Goal: Obtain resource: Download file/media

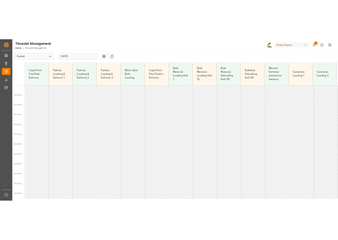
scroll to position [110, 0]
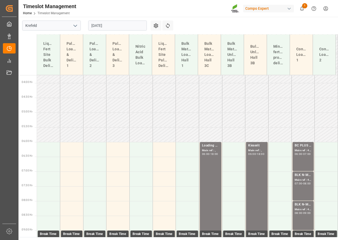
click at [126, 24] on input "[DATE]" at bounding box center [117, 26] width 59 height 10
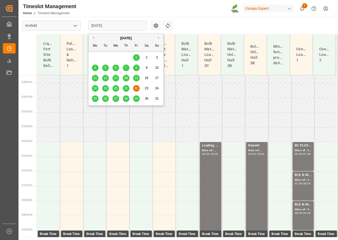
click at [92, 36] on button "Previous Month" at bounding box center [92, 37] width 3 height 3
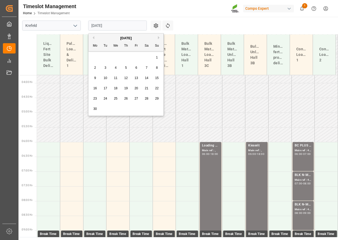
click at [92, 36] on button "Previous Month" at bounding box center [92, 37] width 3 height 3
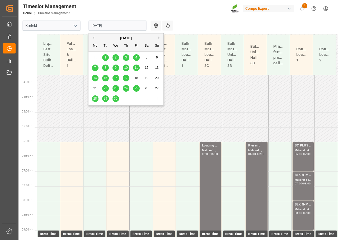
click at [106, 89] on span "22" at bounding box center [104, 89] width 3 height 4
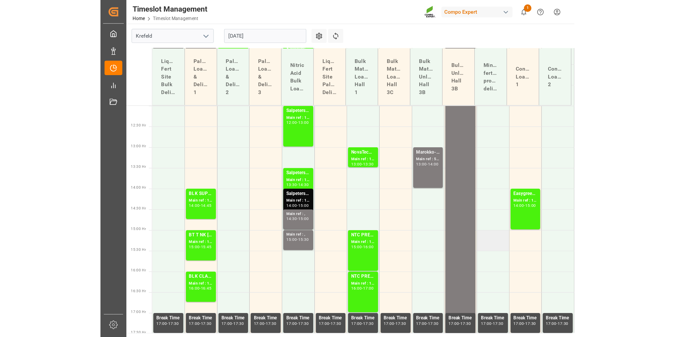
scroll to position [353, 0]
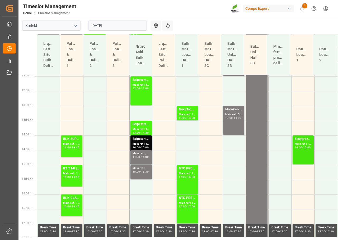
click at [303, 149] on div "14:00 - 15:00" at bounding box center [302, 147] width 17 height 3
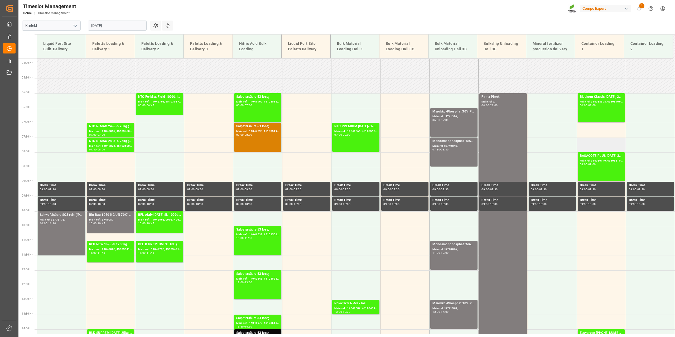
scroll to position [142, 0]
click at [103, 27] on input "22.04.2025" at bounding box center [117, 26] width 59 height 10
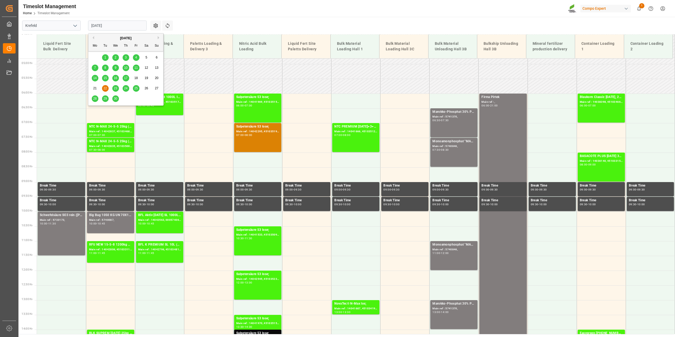
click at [159, 37] on button "Next Month" at bounding box center [159, 37] width 3 height 3
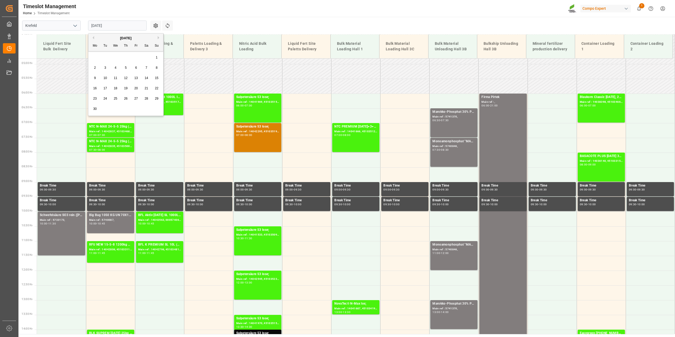
click at [159, 37] on button "Next Month" at bounding box center [159, 37] width 3 height 3
click at [116, 79] on span "13" at bounding box center [115, 78] width 3 height 4
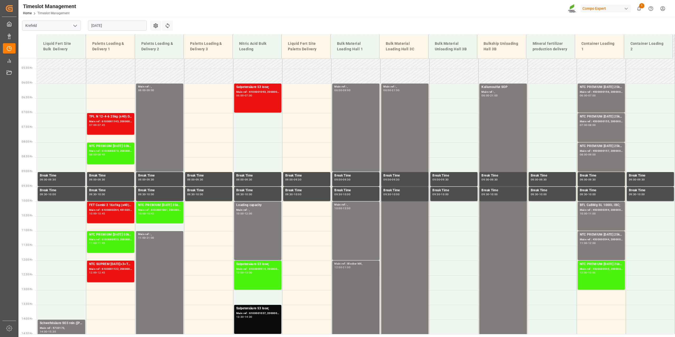
scroll to position [152, 0]
click at [347, 220] on div "Main ref : , 10:00 - 12:00" at bounding box center [356, 231] width 43 height 56
click at [338, 130] on div "Main ref : , 06:00 - 09:00" at bounding box center [356, 128] width 43 height 86
click at [370, 131] on div "Main ref : , 06:00 - 09:00" at bounding box center [356, 128] width 43 height 86
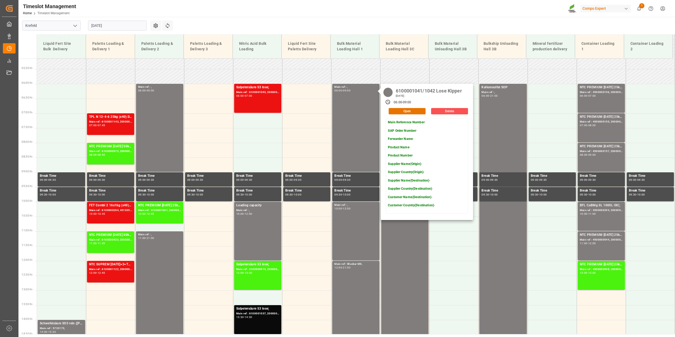
click at [113, 27] on input "[DATE]" at bounding box center [117, 26] width 59 height 10
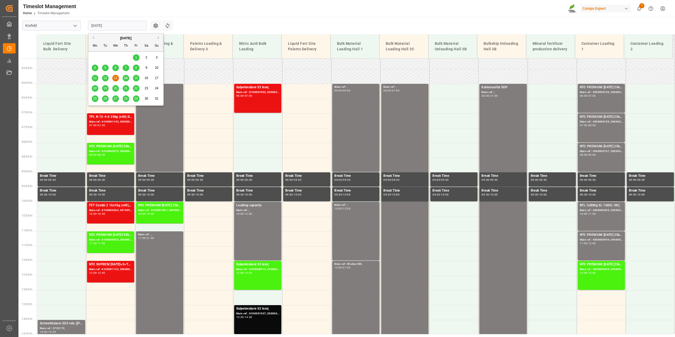
click at [114, 91] on div "20" at bounding box center [115, 88] width 7 height 6
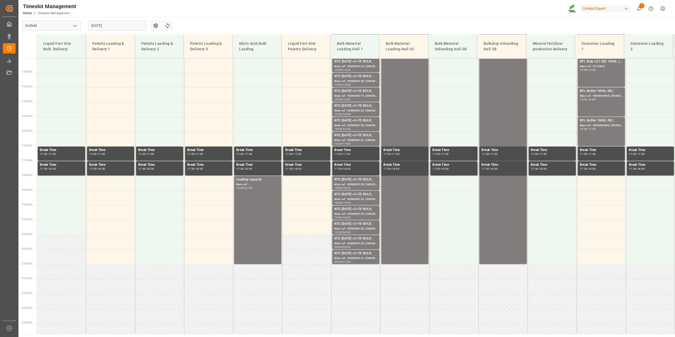
scroll to position [416, 0]
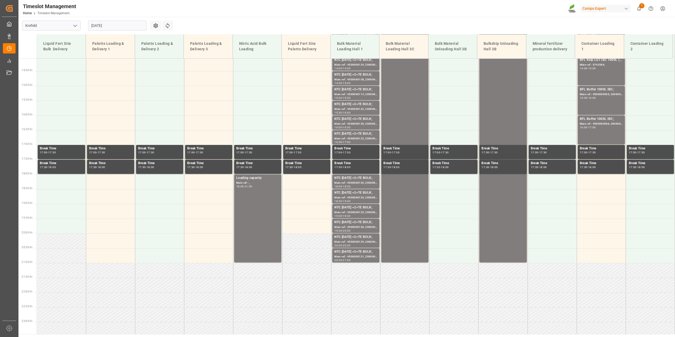
click at [95, 23] on input "20.08.2025" at bounding box center [117, 26] width 59 height 10
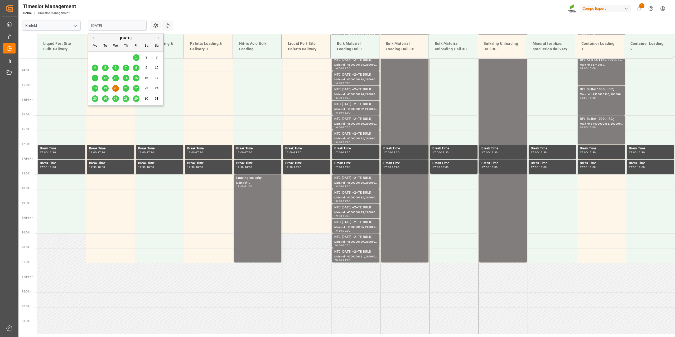
click at [106, 89] on span "19" at bounding box center [104, 89] width 3 height 4
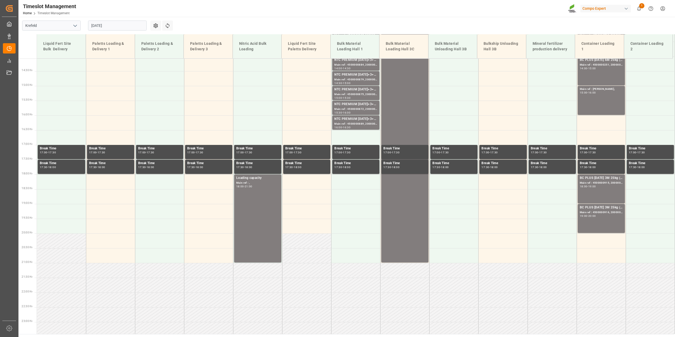
click at [104, 27] on input "19.08.2025" at bounding box center [117, 26] width 59 height 10
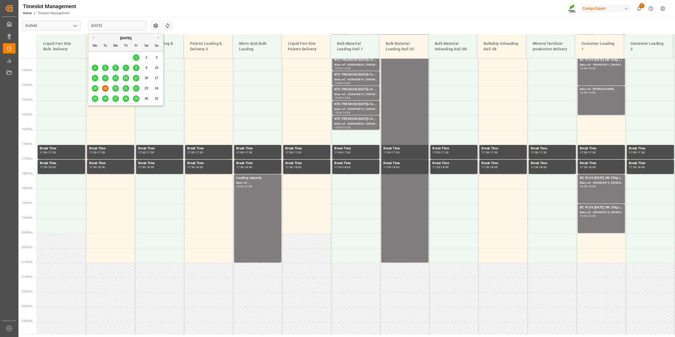
click at [95, 89] on span "18" at bounding box center [94, 89] width 3 height 4
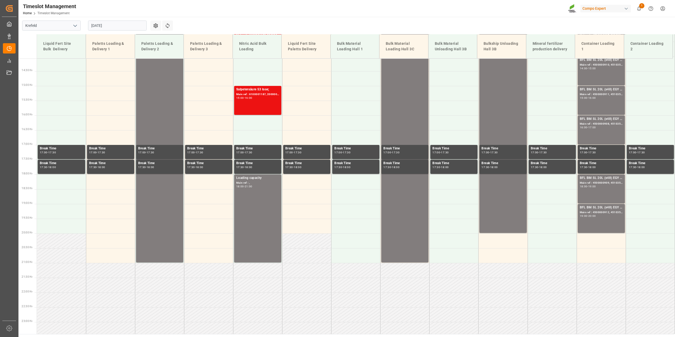
click at [96, 25] on input "18.08.2025" at bounding box center [117, 26] width 59 height 10
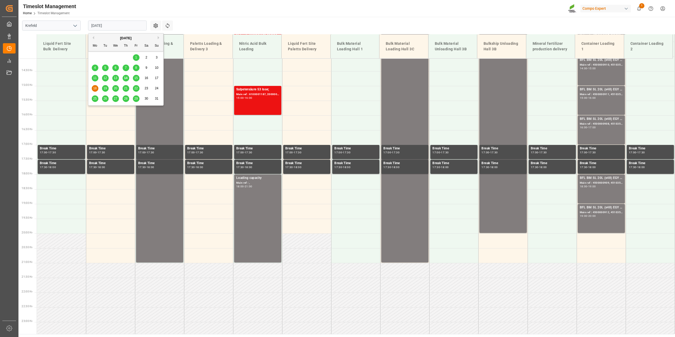
click at [104, 86] on div "19" at bounding box center [105, 88] width 7 height 6
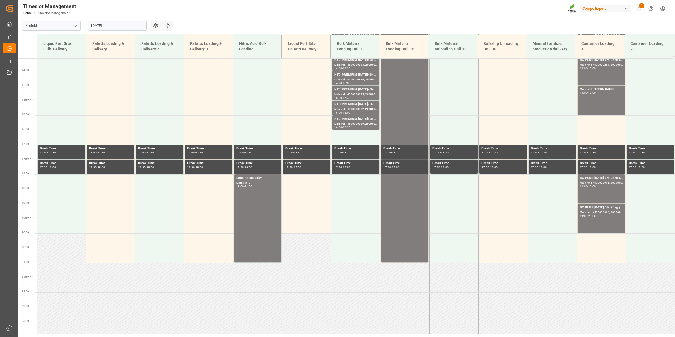
click at [100, 23] on input "19.08.2025" at bounding box center [117, 26] width 59 height 10
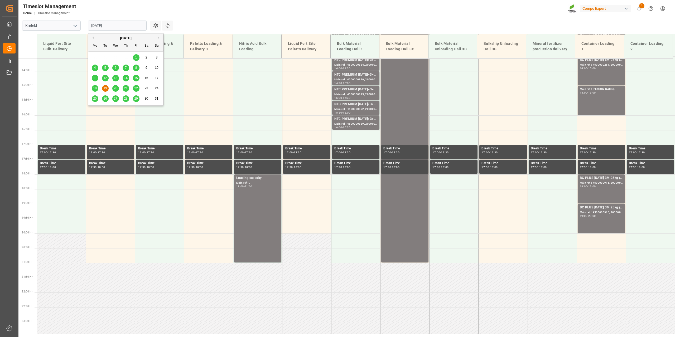
click at [117, 88] on span "20" at bounding box center [115, 89] width 3 height 4
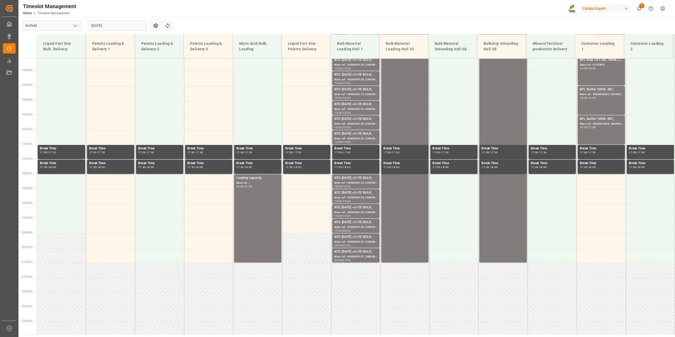
click at [111, 27] on input "20.08.2025" at bounding box center [117, 26] width 59 height 10
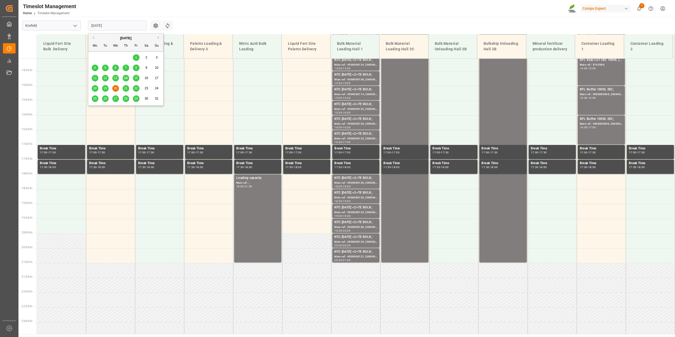
click at [125, 87] on span "21" at bounding box center [125, 89] width 3 height 4
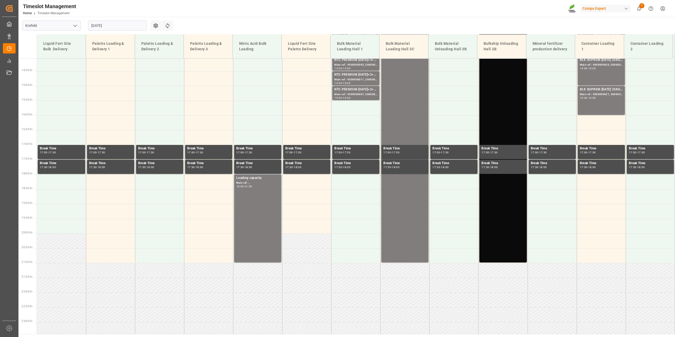
click at [122, 23] on input "21.08.2025" at bounding box center [117, 26] width 59 height 10
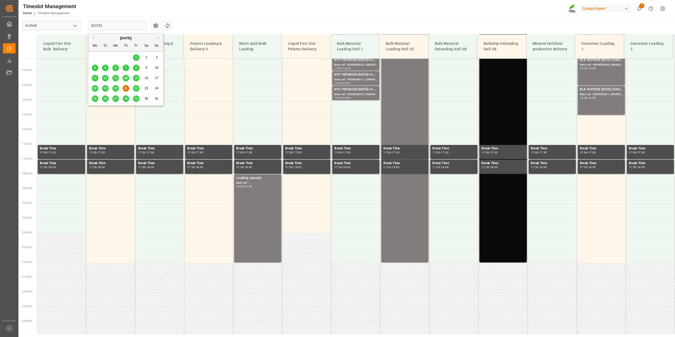
click at [137, 88] on span "22" at bounding box center [135, 89] width 3 height 4
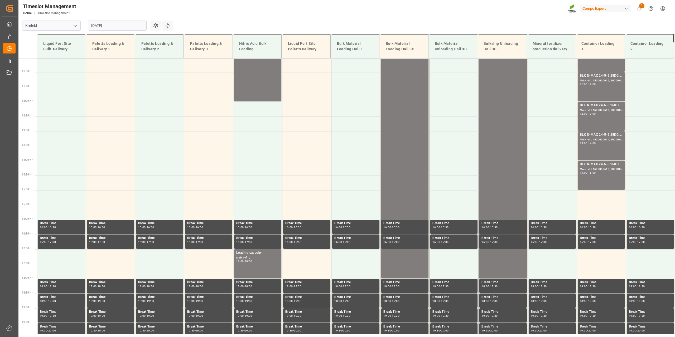
scroll to position [311, 0]
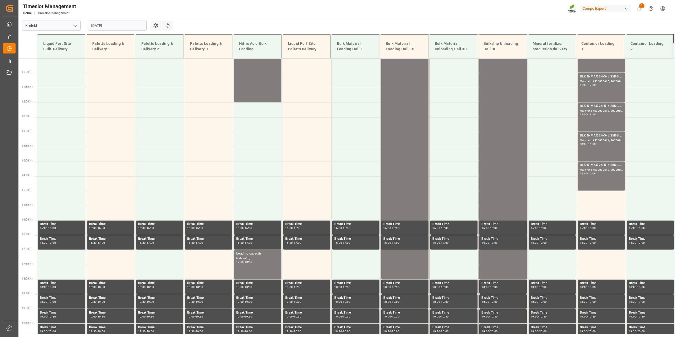
click at [97, 26] on input "22.08.2025" at bounding box center [117, 26] width 59 height 10
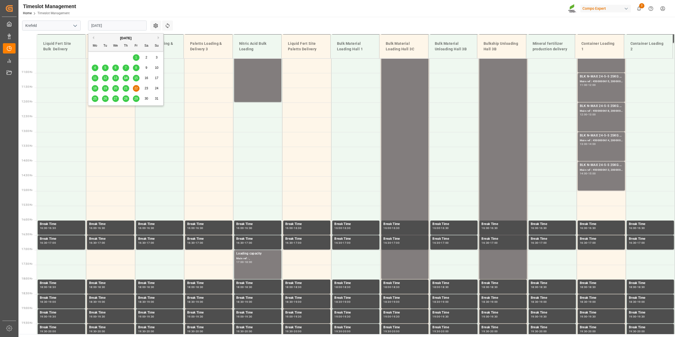
click at [107, 88] on span "19" at bounding box center [104, 89] width 3 height 4
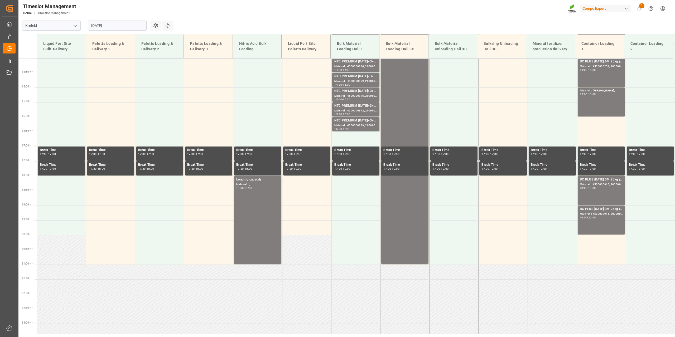
scroll to position [416, 0]
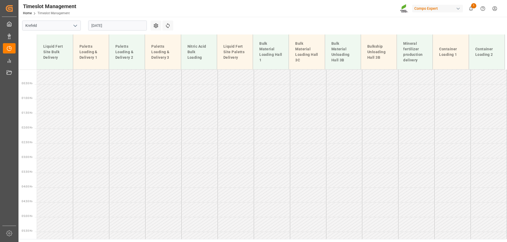
scroll to position [124, 0]
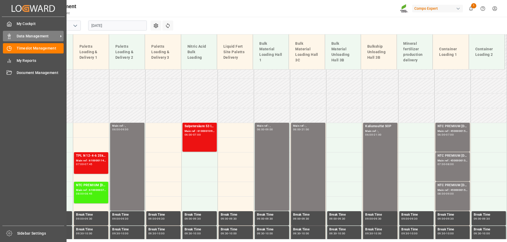
click at [20, 34] on span "Data Management" at bounding box center [38, 37] width 42 height 6
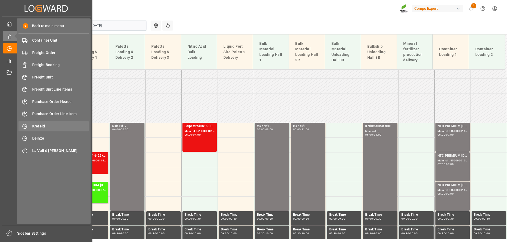
click at [50, 128] on span "Krefeld" at bounding box center [60, 127] width 57 height 6
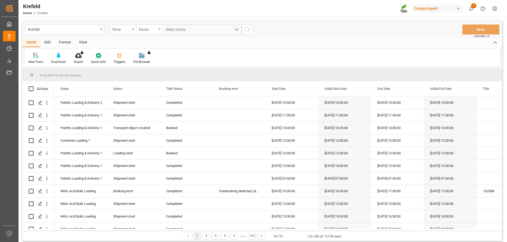
click at [117, 27] on div "Ramp" at bounding box center [121, 29] width 18 height 6
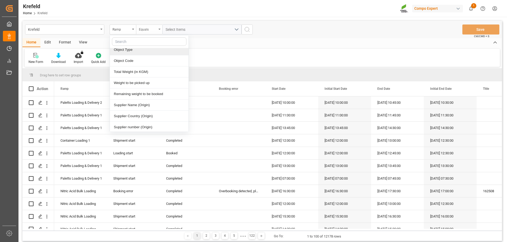
scroll to position [131, 0]
click at [148, 28] on div "Equals" at bounding box center [148, 29] width 18 height 6
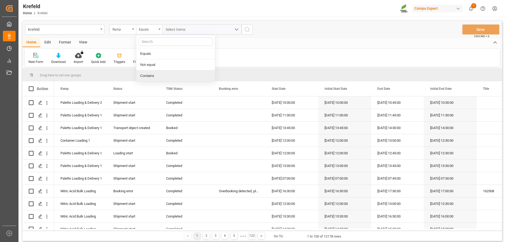
click at [159, 77] on div "Contains" at bounding box center [175, 75] width 79 height 11
click at [117, 35] on div "Krefeld Ramp Contains Select Items Save Ctrl/CMD + S" at bounding box center [261, 29] width 479 height 17
click at [121, 28] on div "Ramp" at bounding box center [121, 29] width 18 height 6
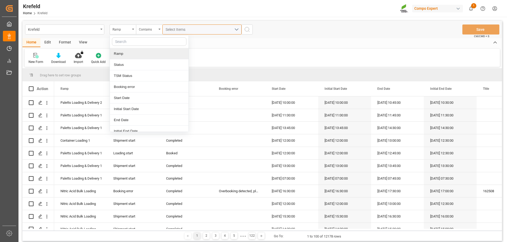
click at [192, 30] on div "Select Items" at bounding box center [199, 30] width 69 height 6
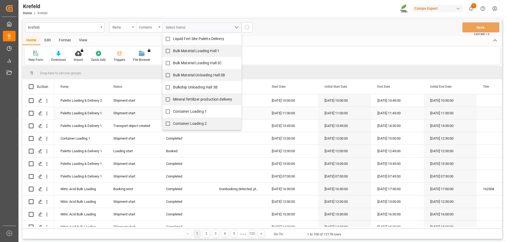
scroll to position [2, 0]
click at [168, 111] on input "Container Loading 1" at bounding box center [168, 111] width 10 height 10
checkbox input "true"
click at [169, 124] on input "Container Loading 2" at bounding box center [168, 123] width 10 height 10
checkbox input "true"
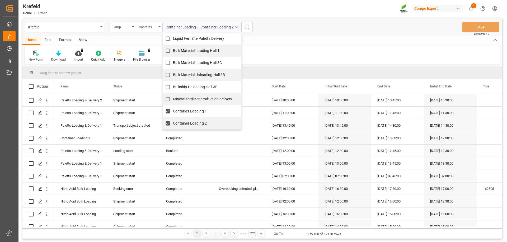
click at [286, 39] on div "Home Edit Format View" at bounding box center [261, 40] width 479 height 9
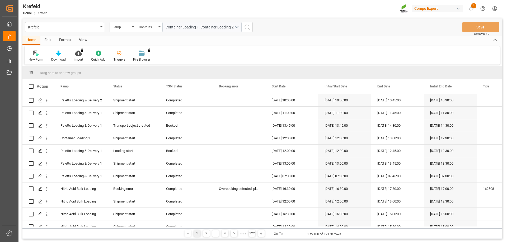
click at [252, 28] on button "search button" at bounding box center [246, 27] width 11 height 10
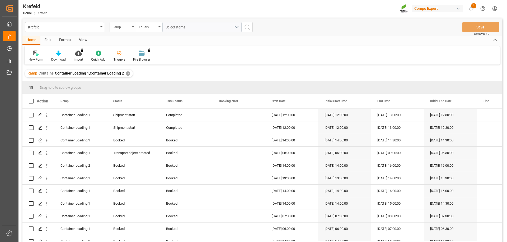
click at [123, 30] on div "Ramp" at bounding box center [122, 27] width 26 height 10
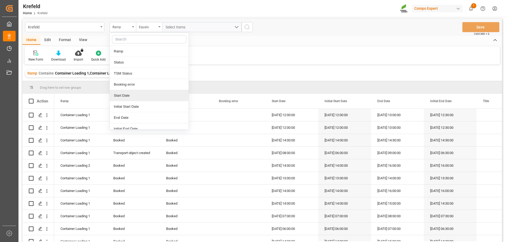
click at [131, 94] on div "Start Date" at bounding box center [149, 95] width 79 height 11
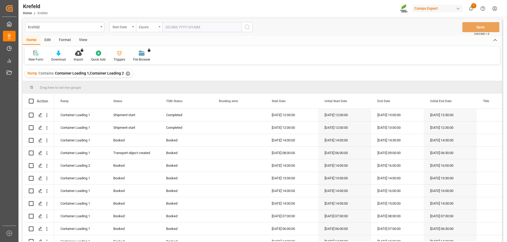
click at [155, 25] on div "Equals" at bounding box center [148, 26] width 18 height 6
click at [161, 97] on div "In range" at bounding box center [175, 95] width 79 height 11
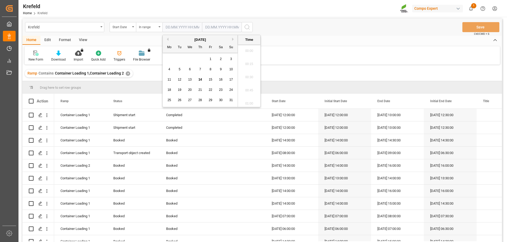
click at [184, 27] on input "text" at bounding box center [182, 27] width 40 height 10
click at [169, 89] on span "18" at bounding box center [168, 90] width 3 height 4
type input "[DATE] 00:00"
click at [202, 28] on input "text" at bounding box center [182, 27] width 40 height 10
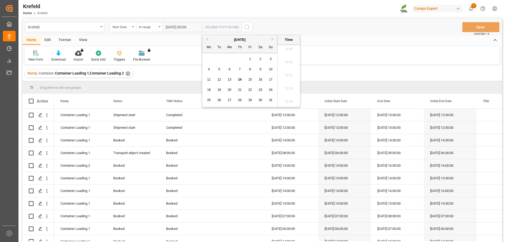
click at [250, 90] on span "22" at bounding box center [249, 90] width 3 height 4
type input "[DATE] 00:00"
click at [251, 26] on button "search button" at bounding box center [246, 27] width 11 height 10
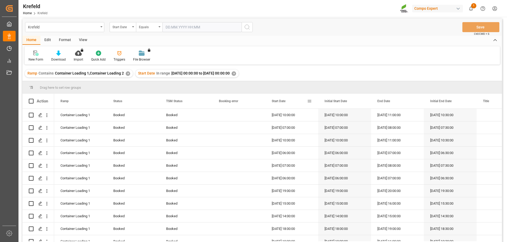
click at [276, 101] on span "Start Date" at bounding box center [278, 101] width 14 height 4
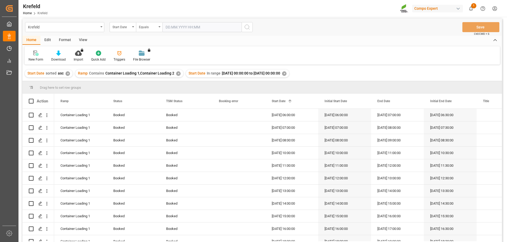
click at [341, 53] on div "New Form Download Import You don't have permission for this feature. Contact ad…" at bounding box center [262, 55] width 475 height 18
click at [61, 55] on div at bounding box center [58, 53] width 15 height 6
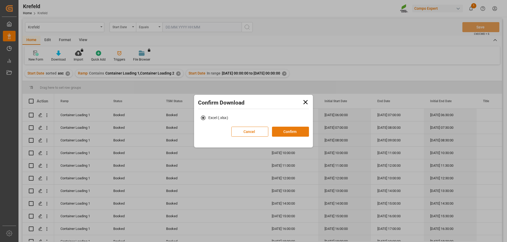
click at [297, 130] on button "Confirm" at bounding box center [290, 132] width 37 height 10
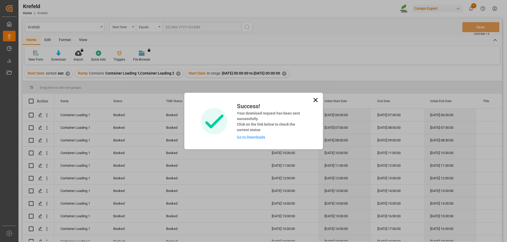
click at [254, 137] on link "Go to Downloads" at bounding box center [251, 137] width 28 height 4
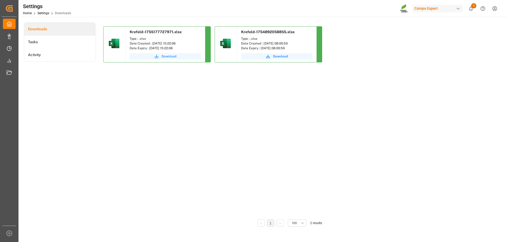
click at [161, 56] on button "Download" at bounding box center [165, 56] width 71 height 6
